Goal: Check status: Check status

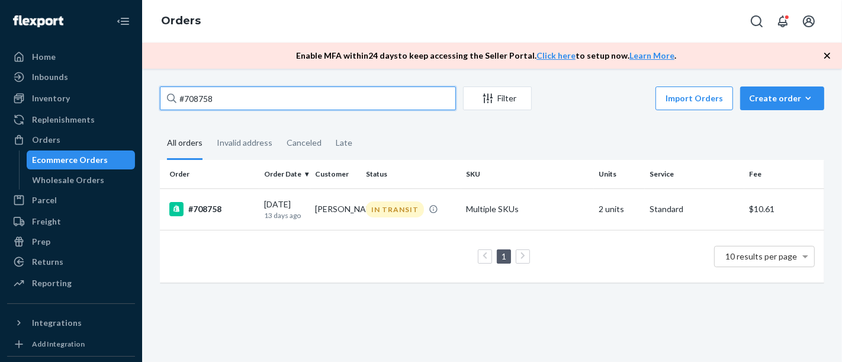
click at [285, 98] on input "#708758" at bounding box center [308, 98] width 296 height 24
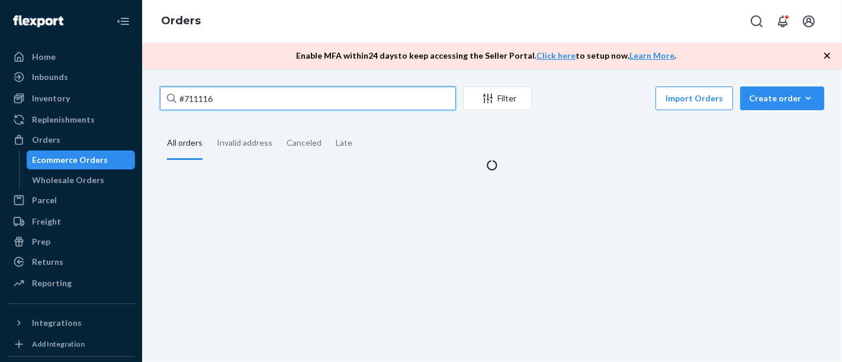
type input "#711116"
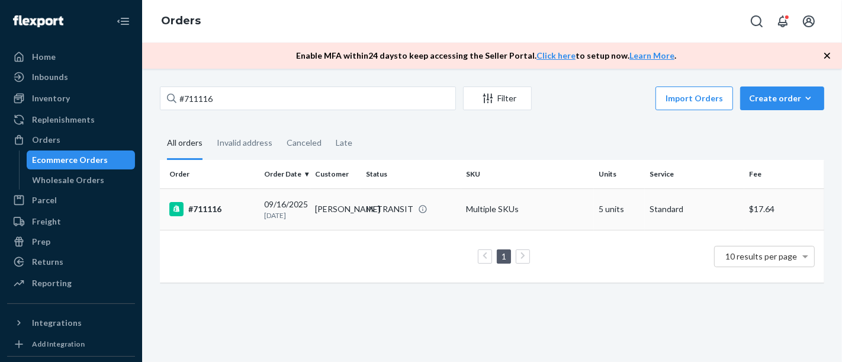
click at [210, 208] on div "#711116" at bounding box center [211, 209] width 85 height 14
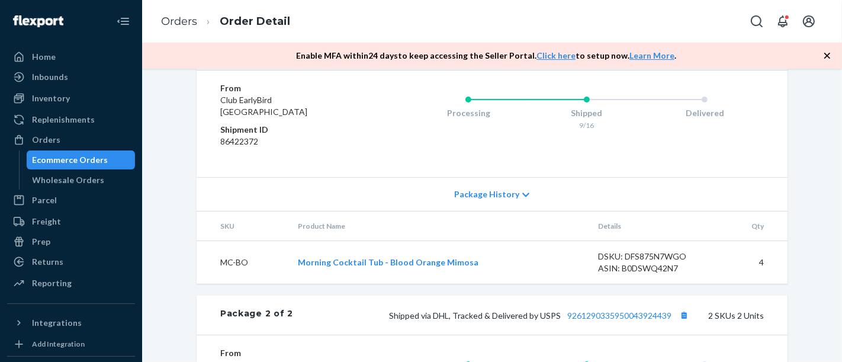
scroll to position [658, 0]
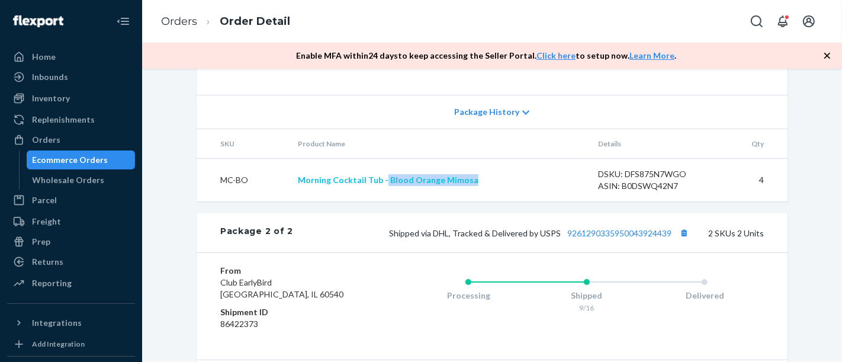
copy link "Blood Orange Mimosa"
drag, startPoint x: 472, startPoint y: 214, endPoint x: 380, endPoint y: 213, distance: 92.4
click at [380, 202] on td "Morning Cocktail Tub - Blood Orange Mimosa" at bounding box center [438, 180] width 300 height 43
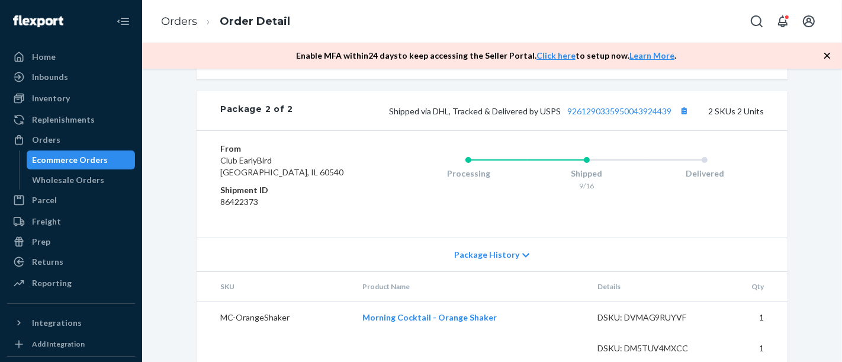
scroll to position [828, 0]
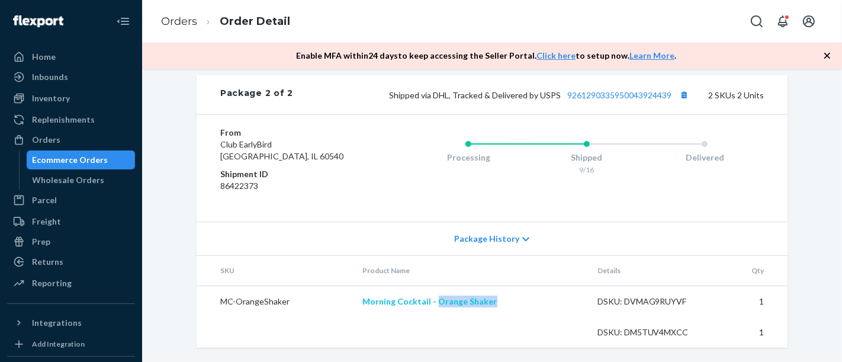
copy link "Orange Shaker"
drag, startPoint x: 494, startPoint y: 305, endPoint x: 432, endPoint y: 306, distance: 61.6
click at [432, 306] on td "Morning Cocktail - Orange Shaker" at bounding box center [471, 300] width 235 height 31
click at [619, 94] on link "9261290335950043924439" at bounding box center [619, 95] width 104 height 10
click at [654, 96] on link "9261290335950043924439" at bounding box center [619, 95] width 104 height 10
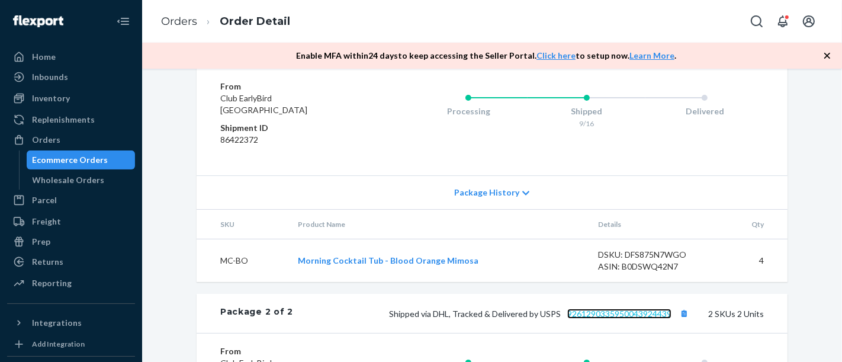
scroll to position [565, 0]
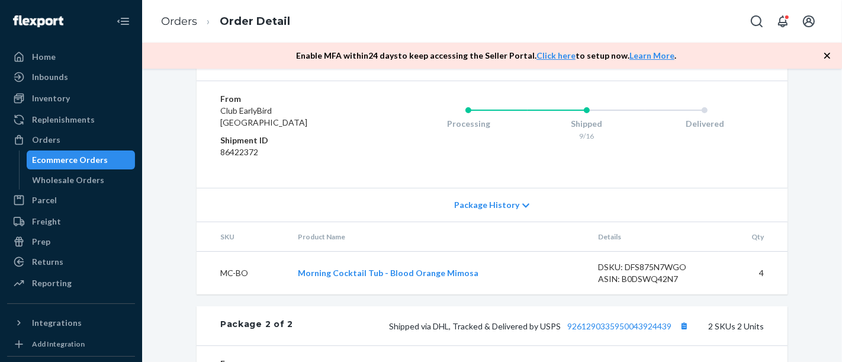
click at [654, 66] on link "9261290304432751316251" at bounding box center [623, 61] width 104 height 10
